Goal: Answer question/provide support

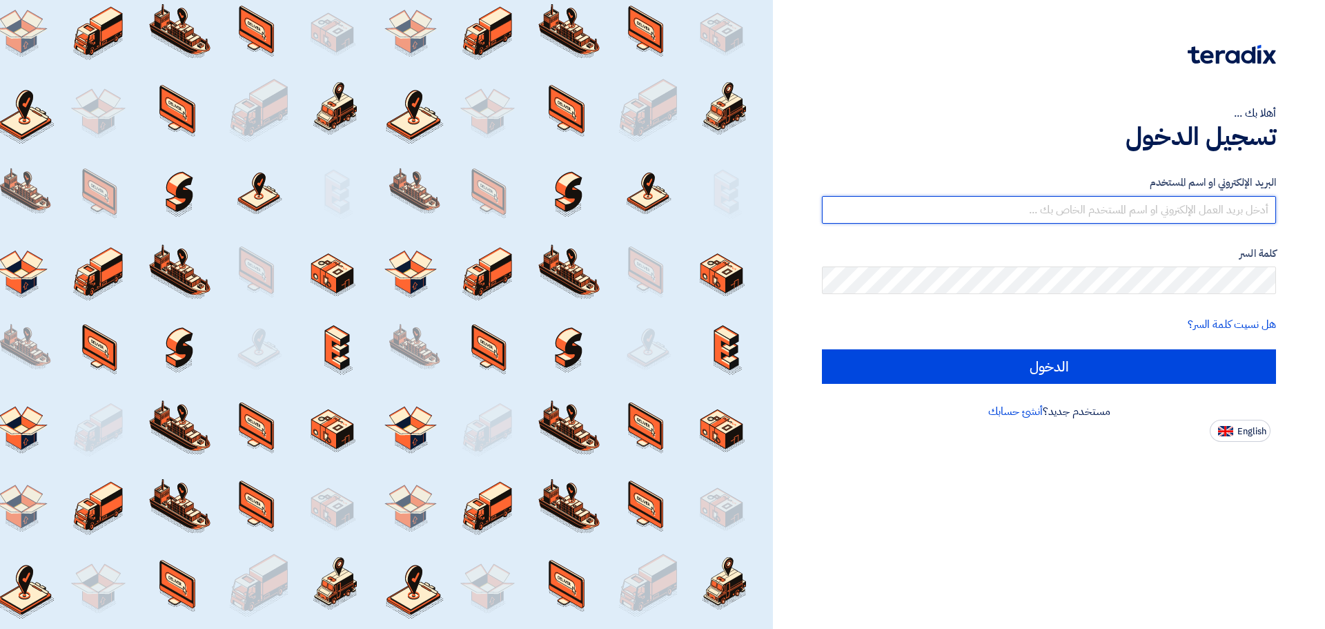
type input "[EMAIL_ADDRESS][DOMAIN_NAME]"
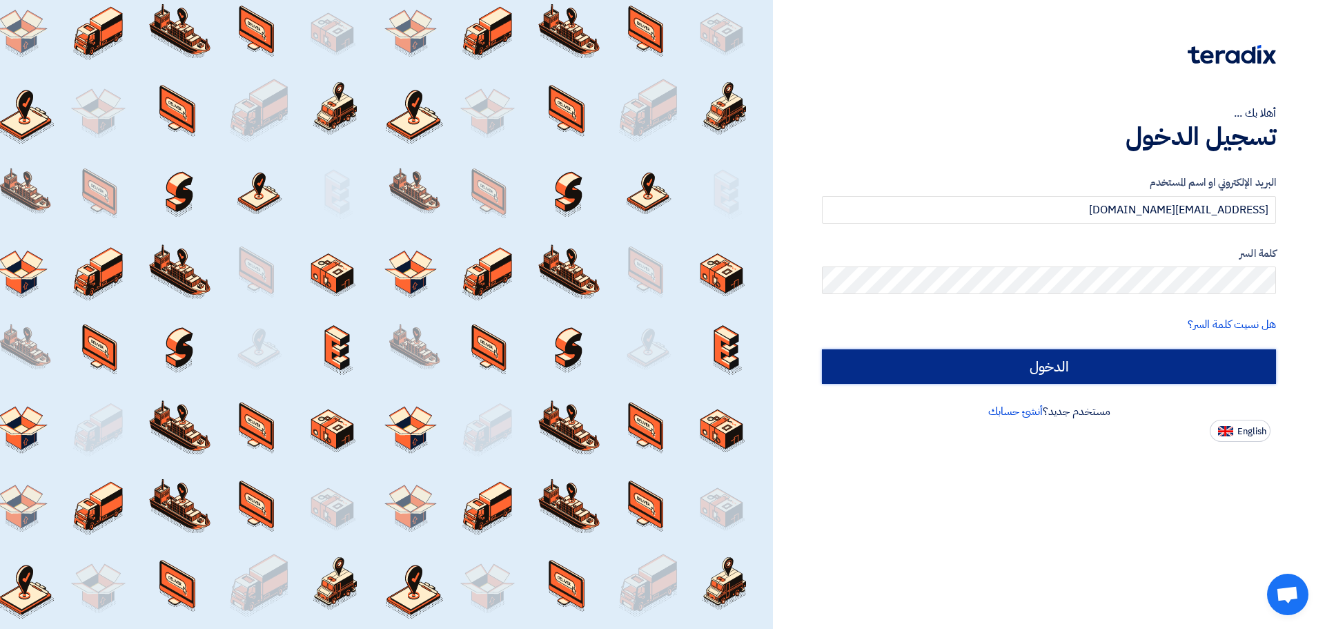
drag, startPoint x: 0, startPoint y: 0, endPoint x: 1052, endPoint y: 369, distance: 1114.7
click at [1052, 369] on input "الدخول" at bounding box center [1049, 366] width 454 height 35
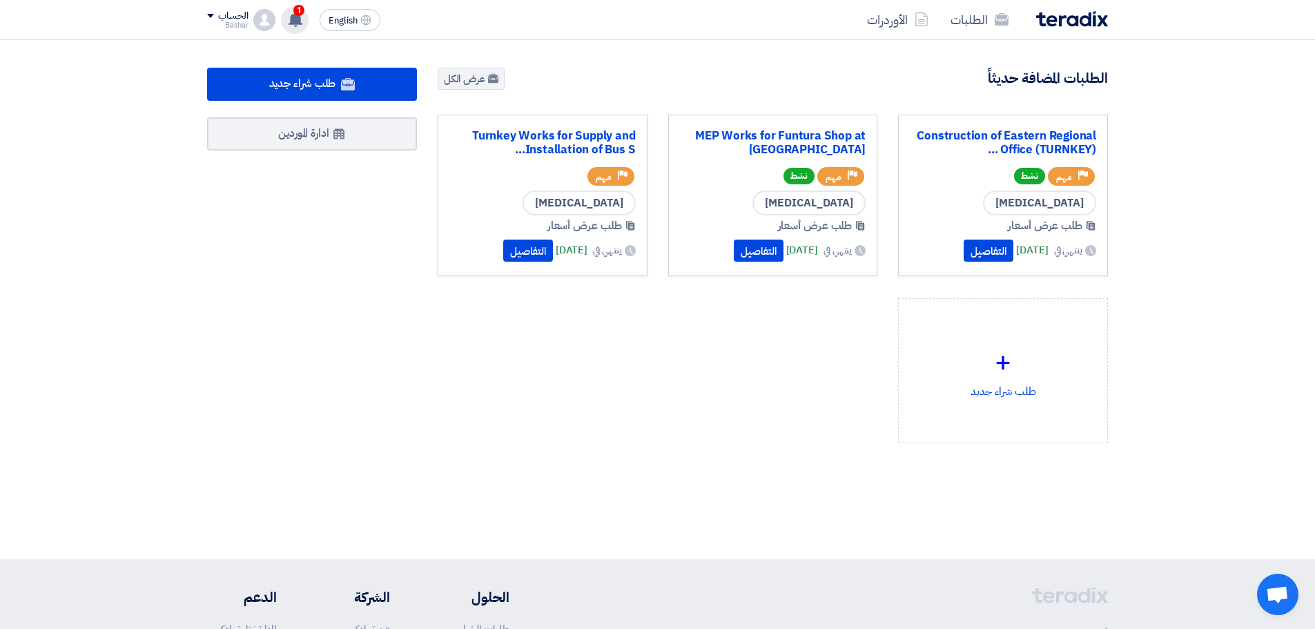
click at [295, 14] on span "1" at bounding box center [298, 10] width 11 height 11
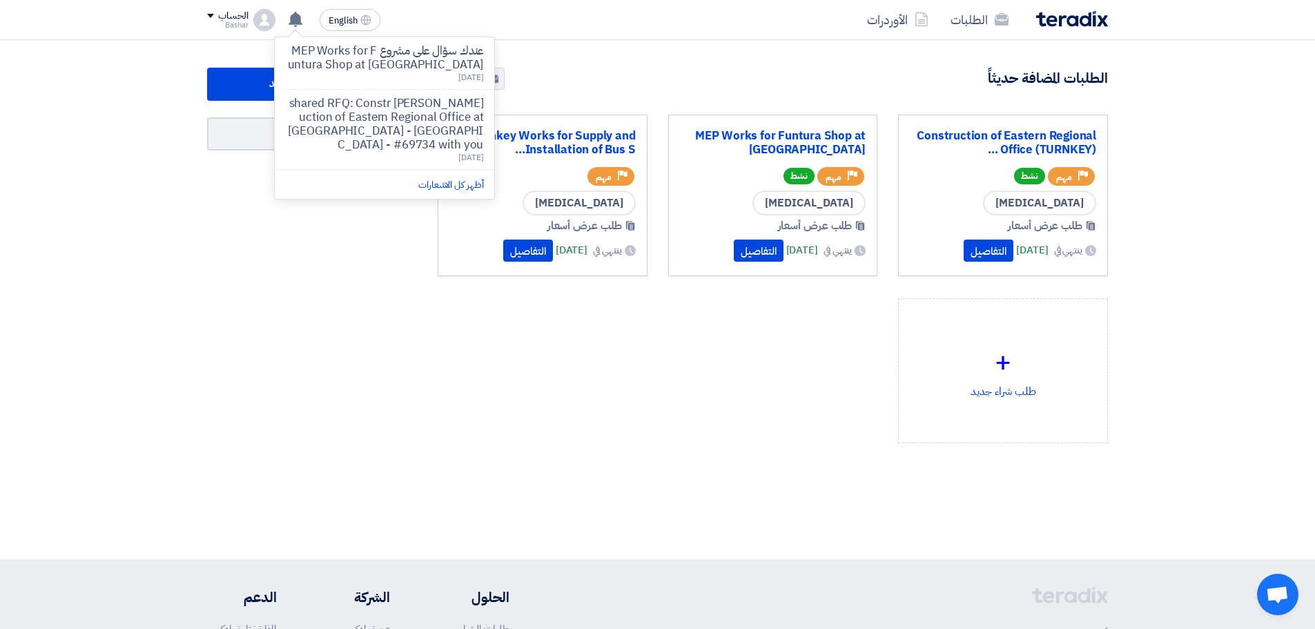
click at [384, 53] on p "عندك سؤال على مشروع MEP Works for Funtura Shop at [GEOGRAPHIC_DATA]" at bounding box center [384, 58] width 197 height 28
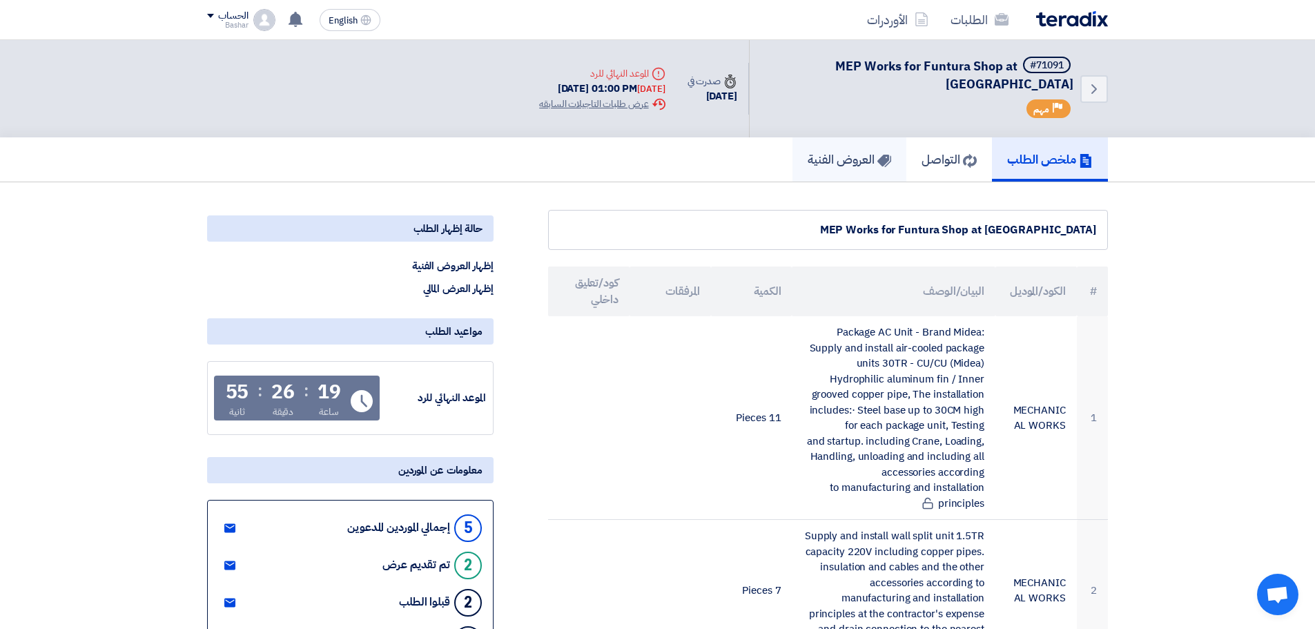
click at [821, 161] on h5 "العروض الفنية" at bounding box center [849, 159] width 84 height 16
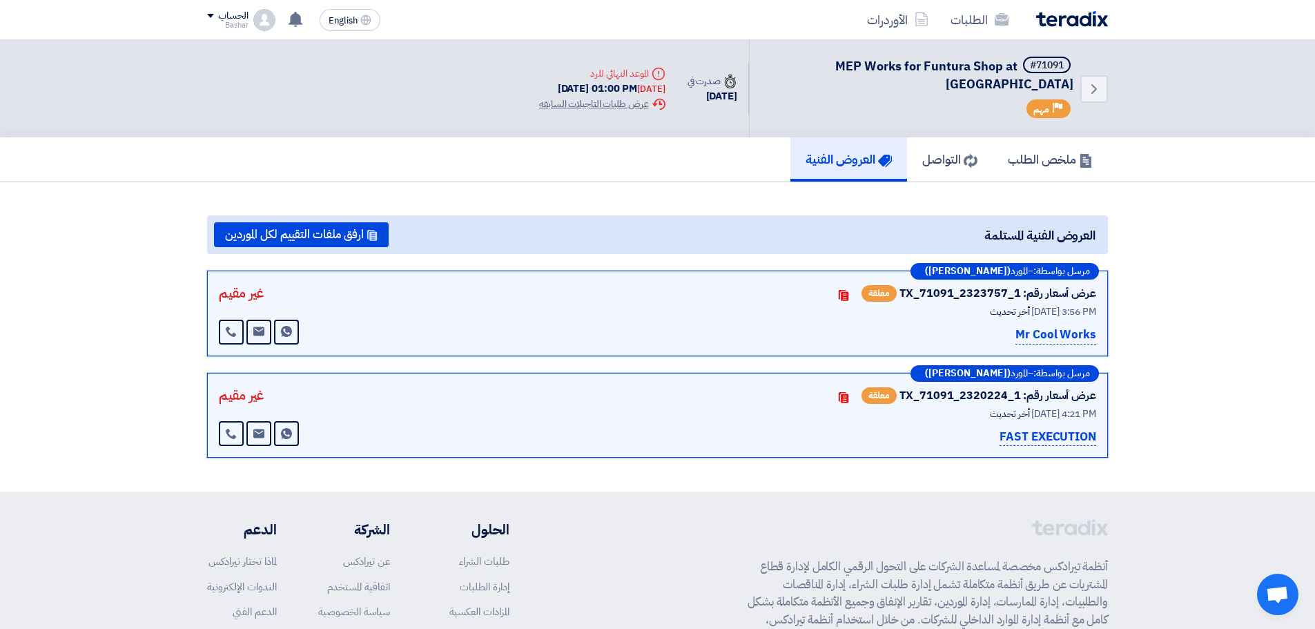
click at [836, 161] on h5 "العروض الفنية" at bounding box center [848, 159] width 86 height 16
click at [1034, 163] on h5 "ملخص الطلب" at bounding box center [1050, 159] width 85 height 16
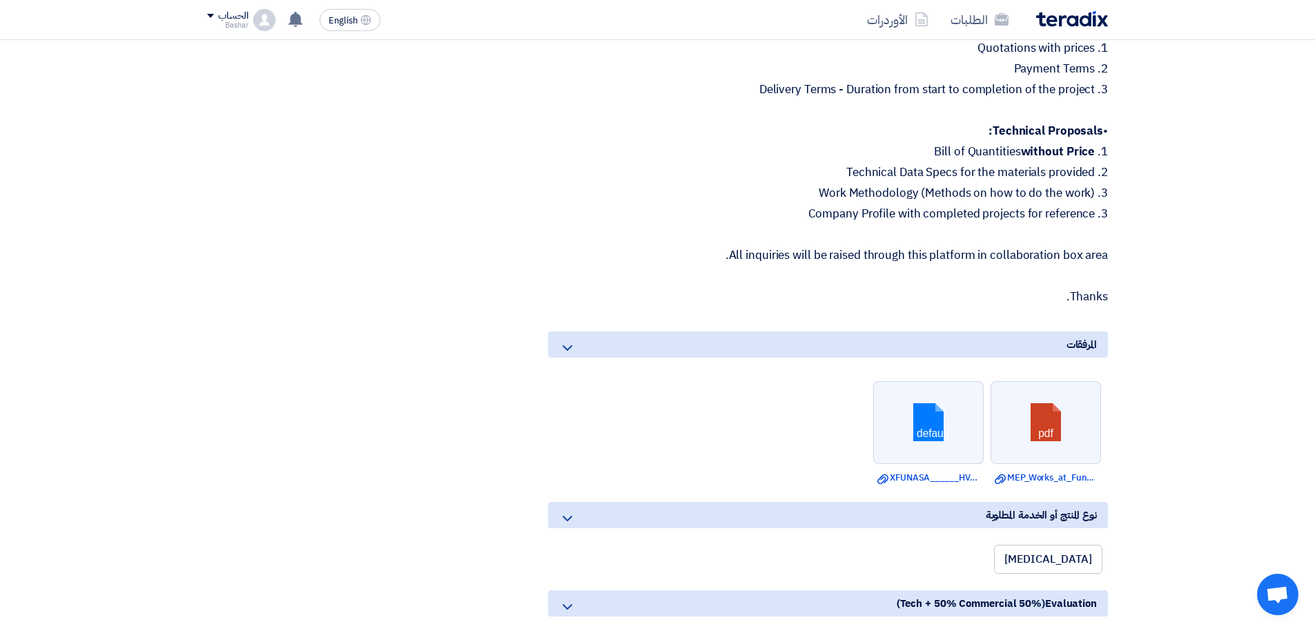
scroll to position [2553, 0]
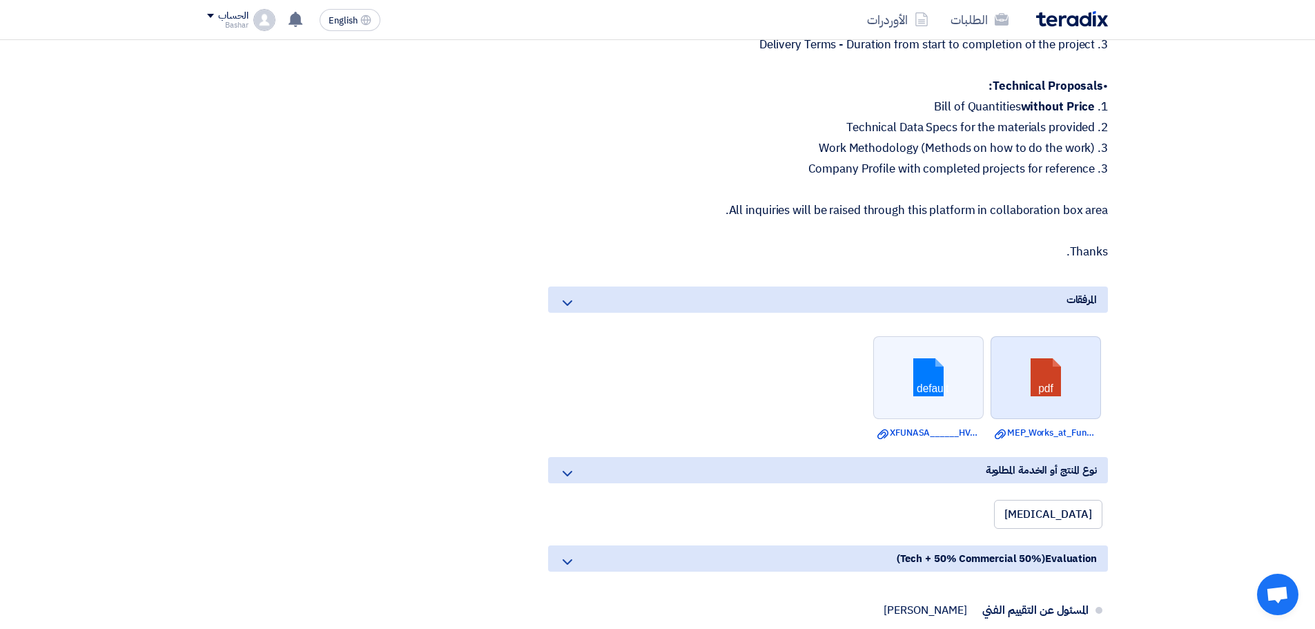
click at [1049, 363] on link at bounding box center [1046, 378] width 110 height 83
